Goal: Task Accomplishment & Management: Complete application form

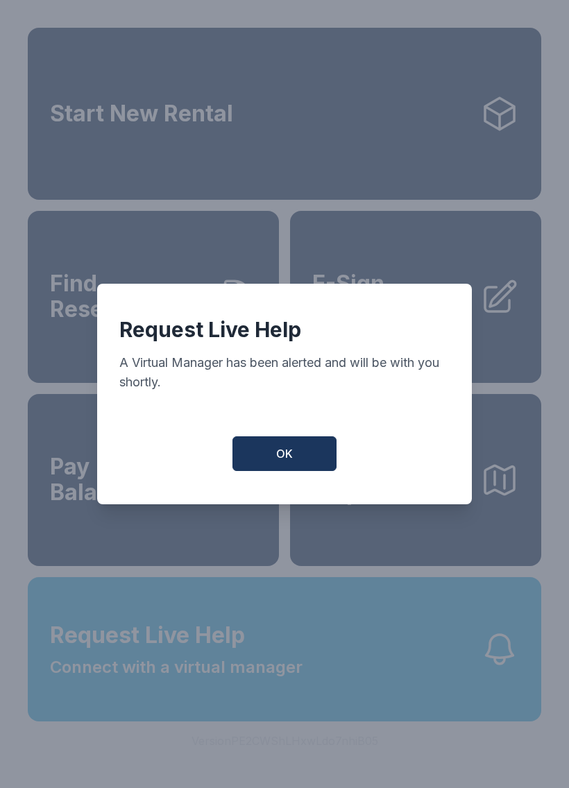
click at [313, 463] on button "OK" at bounding box center [284, 453] width 104 height 35
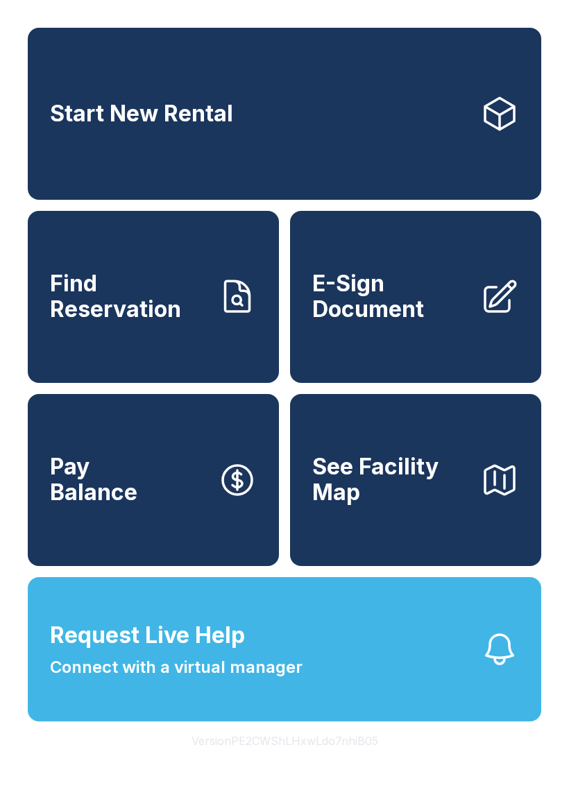
click at [227, 680] on span "Connect with a virtual manager" at bounding box center [176, 667] width 252 height 25
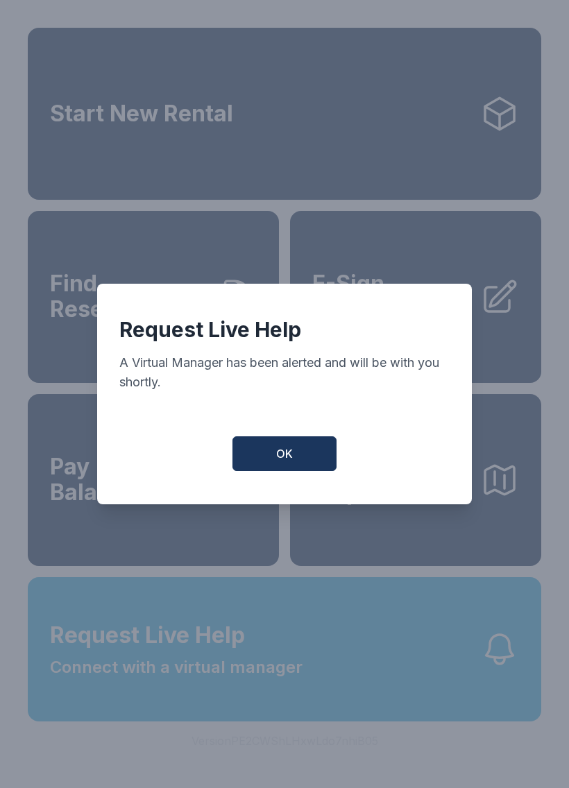
click at [290, 456] on span "OK" at bounding box center [284, 453] width 17 height 17
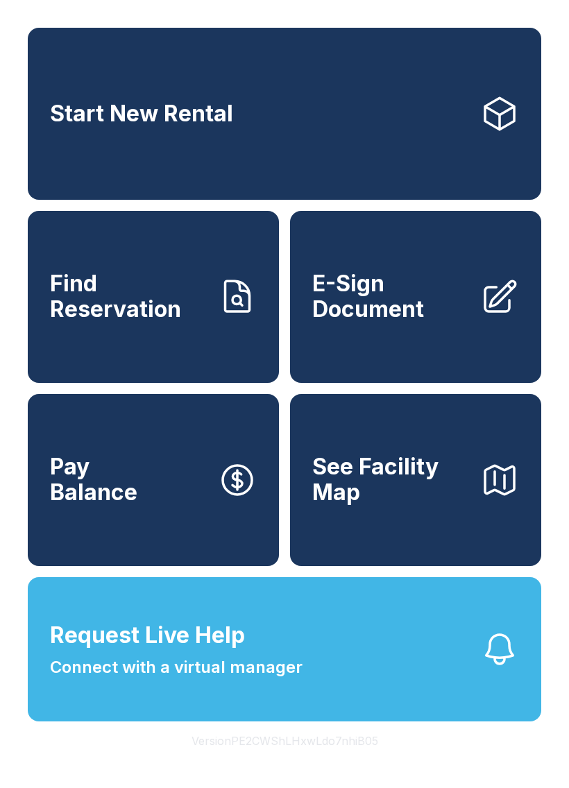
click at [438, 316] on span "E-Sign Document" at bounding box center [390, 296] width 157 height 51
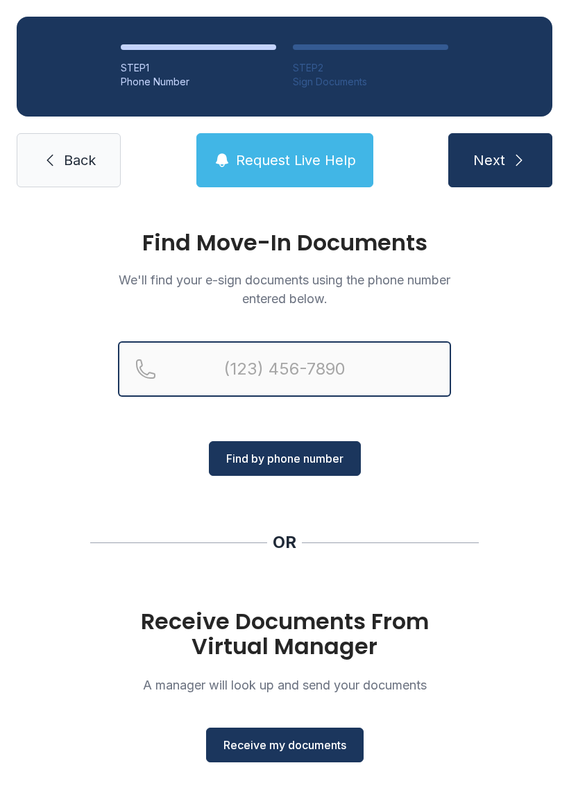
click at [288, 356] on input "Reservation phone number" at bounding box center [284, 368] width 333 height 55
type input "[PHONE_NUMBER]"
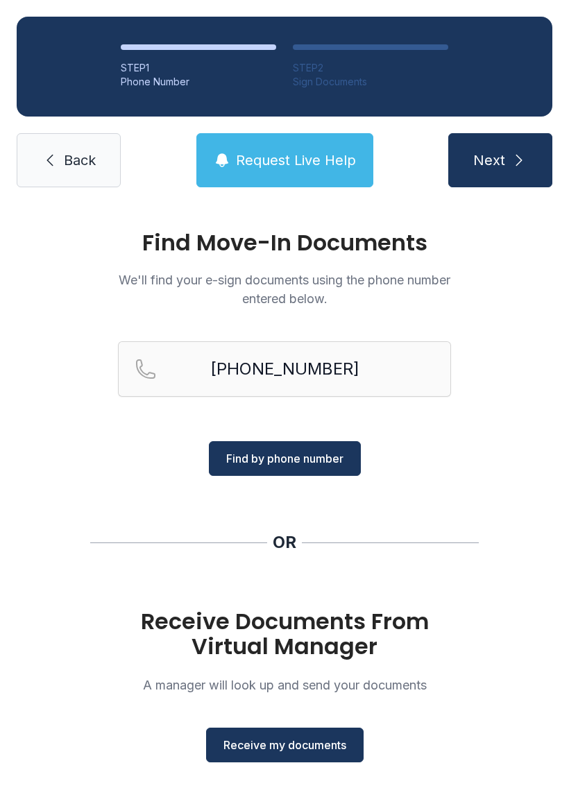
click at [308, 467] on button "Find by phone number" at bounding box center [285, 458] width 152 height 35
click at [309, 456] on span "Find by phone number" at bounding box center [284, 458] width 117 height 17
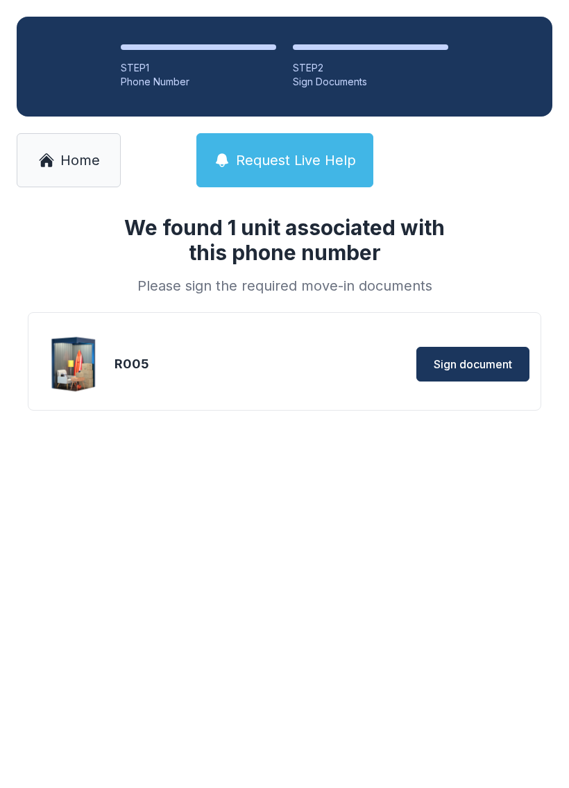
click at [467, 363] on span "Sign document" at bounding box center [472, 364] width 78 height 17
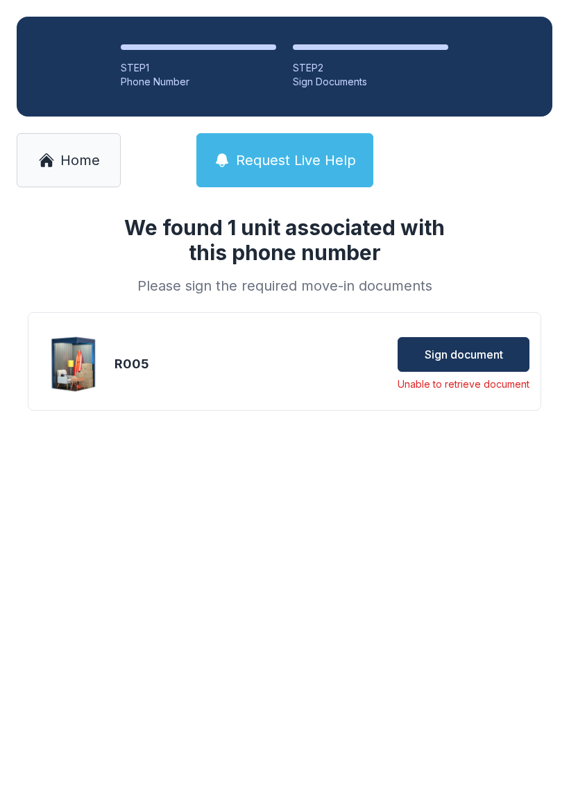
click at [469, 352] on span "Sign document" at bounding box center [463, 354] width 78 height 17
click at [474, 352] on span "Sign document" at bounding box center [463, 354] width 78 height 17
click at [465, 360] on span "Sign document" at bounding box center [463, 354] width 78 height 17
click at [85, 366] on img at bounding box center [74, 364] width 67 height 67
click at [469, 395] on div "R005 Sign document Unable to retrieve document" at bounding box center [285, 363] width 490 height 69
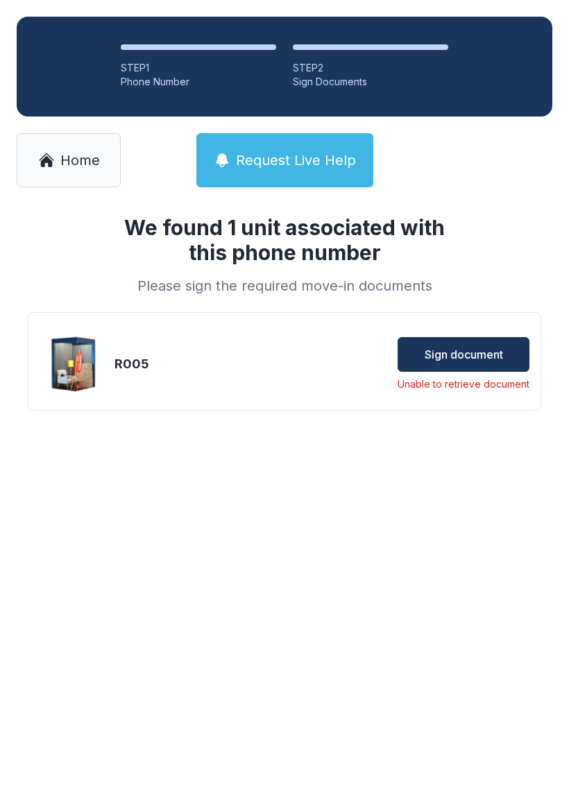
click at [455, 370] on button "Sign document" at bounding box center [463, 354] width 132 height 35
click at [469, 354] on span "Sign document" at bounding box center [463, 354] width 78 height 17
click at [477, 356] on span "Sign document" at bounding box center [463, 354] width 78 height 17
click at [479, 338] on button "Sign document" at bounding box center [463, 354] width 132 height 35
click at [560, 787] on main "We found 1 unit associated with this phone number Please sign the required move…" at bounding box center [284, 496] width 569 height 584
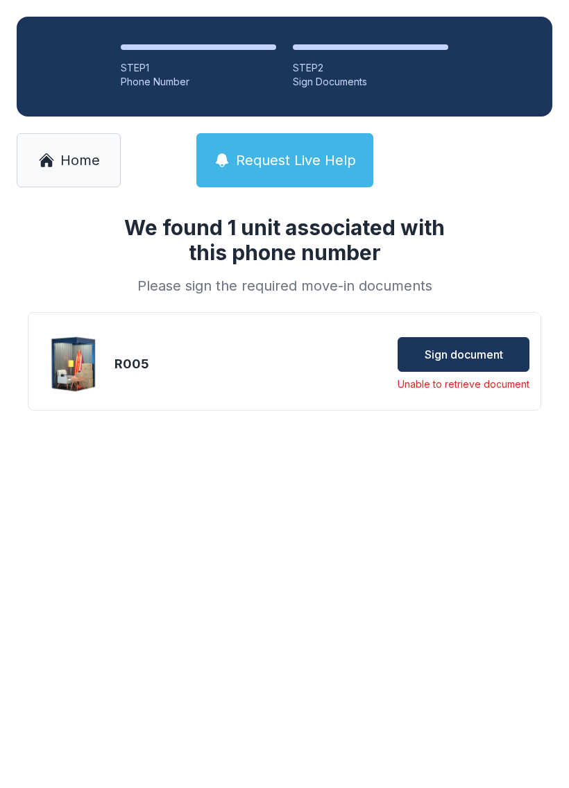
click at [554, 787] on main "We found 1 unit associated with this phone number Please sign the required move…" at bounding box center [284, 496] width 569 height 584
